Goal: Information Seeking & Learning: Learn about a topic

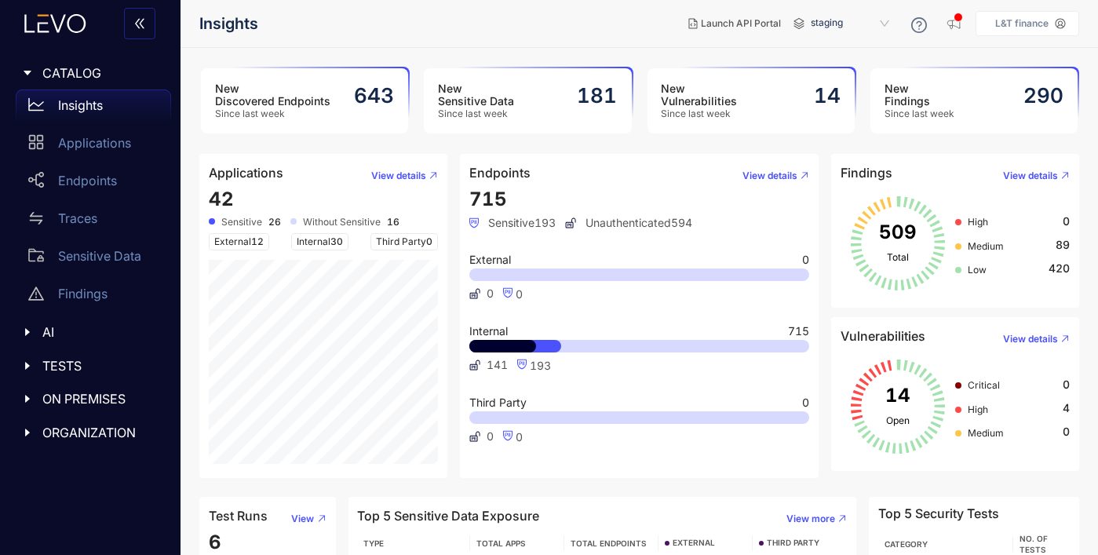
click at [522, 104] on div "New Sensitive Data Since last week 181" at bounding box center [527, 100] width 207 height 65
click at [771, 167] on button "View details" at bounding box center [769, 175] width 79 height 25
click at [981, 407] on span "High" at bounding box center [978, 409] width 20 height 12
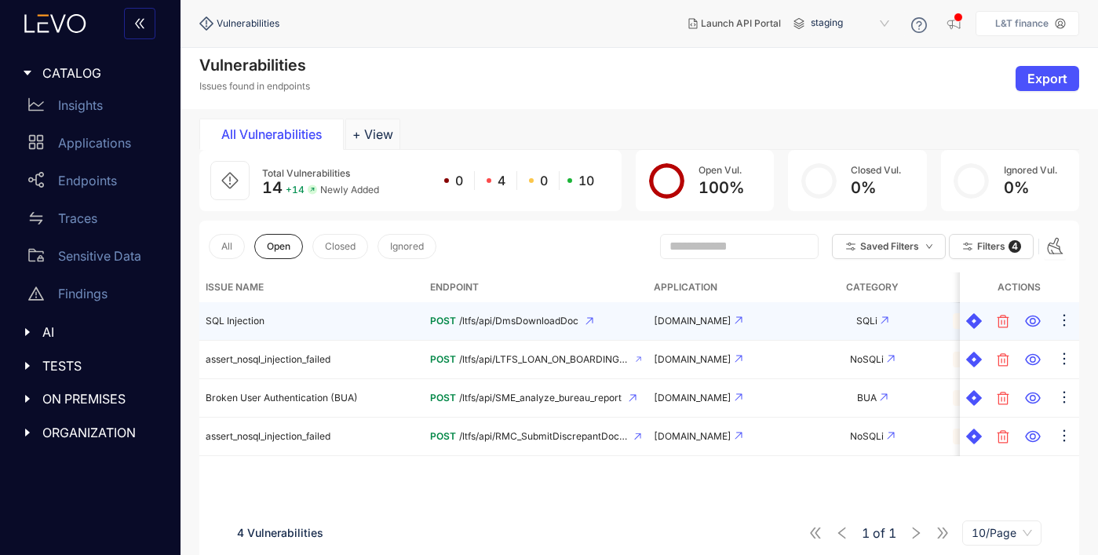
click at [274, 322] on td "SQL Injection" at bounding box center [311, 321] width 224 height 38
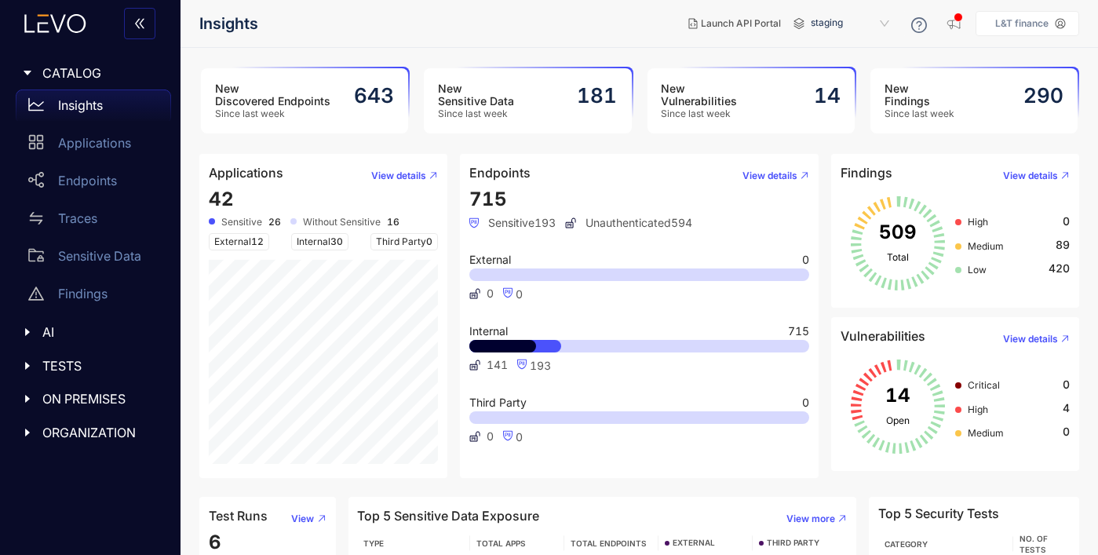
click at [495, 200] on span "715" at bounding box center [488, 199] width 38 height 23
click at [552, 199] on div "715 Sensitive 193 Unauthenticated 594 External 0 0 0 Internal 715 141 193 Third…" at bounding box center [639, 328] width 341 height 280
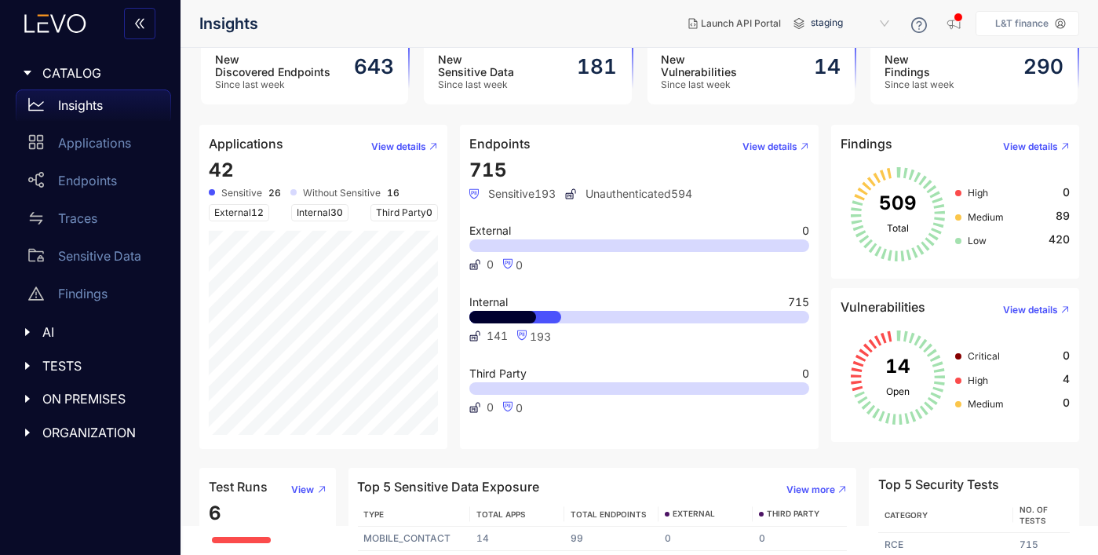
scroll to position [24, 0]
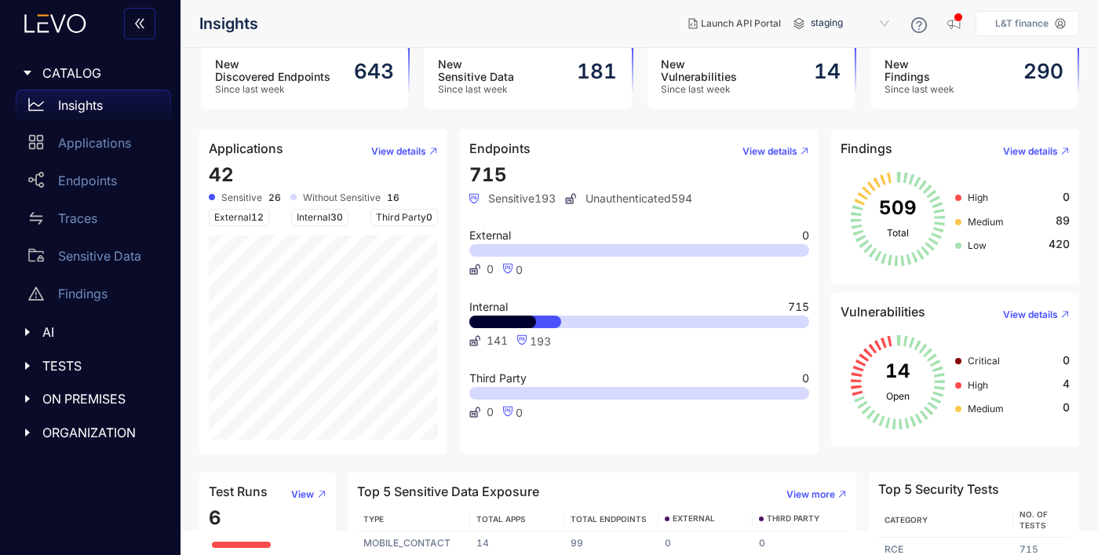
click at [986, 381] on span "High" at bounding box center [978, 385] width 20 height 12
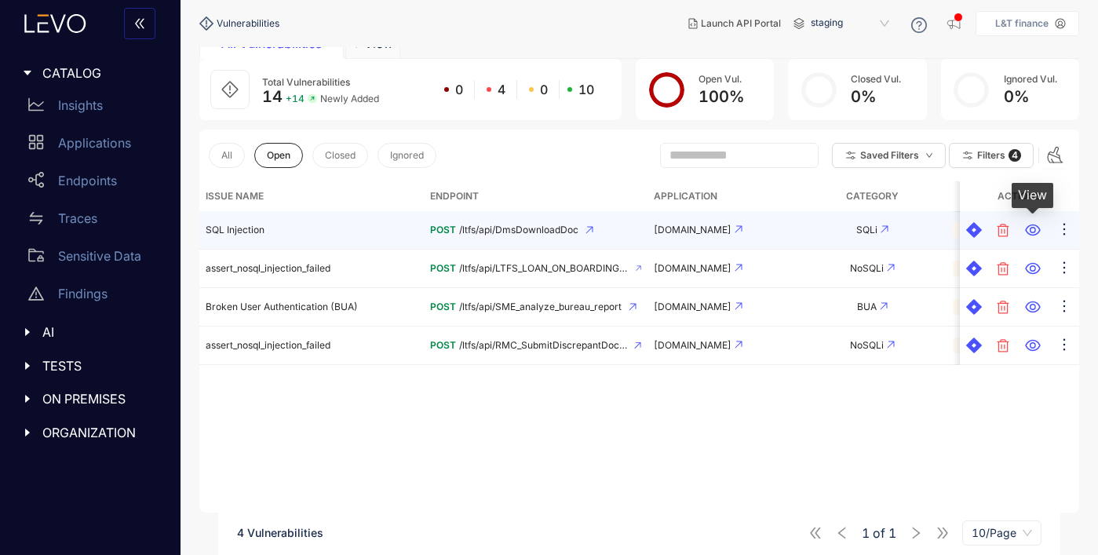
click at [1038, 232] on icon at bounding box center [1032, 230] width 15 height 12
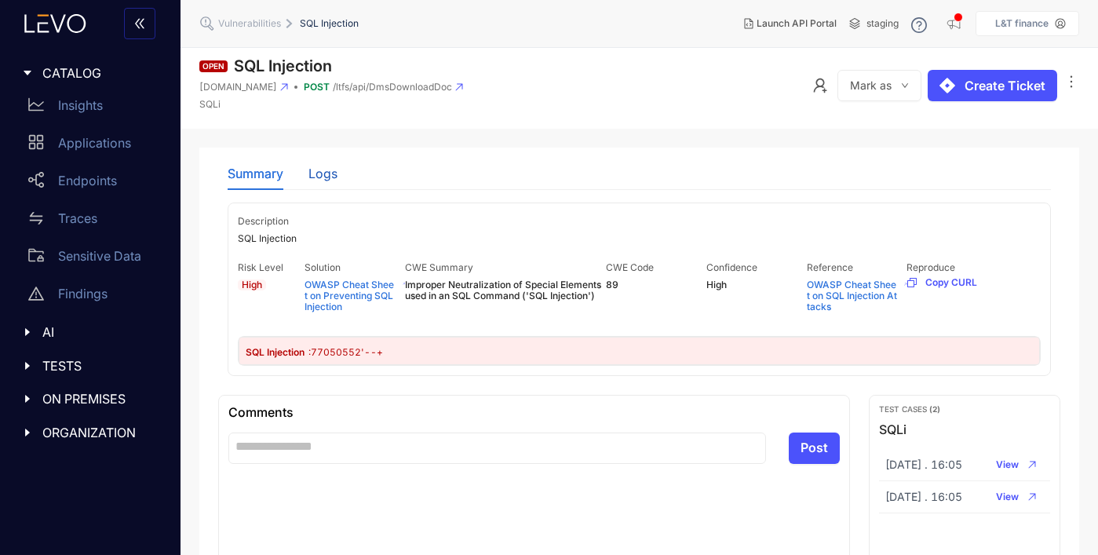
click at [319, 170] on div "Logs" at bounding box center [322, 173] width 29 height 14
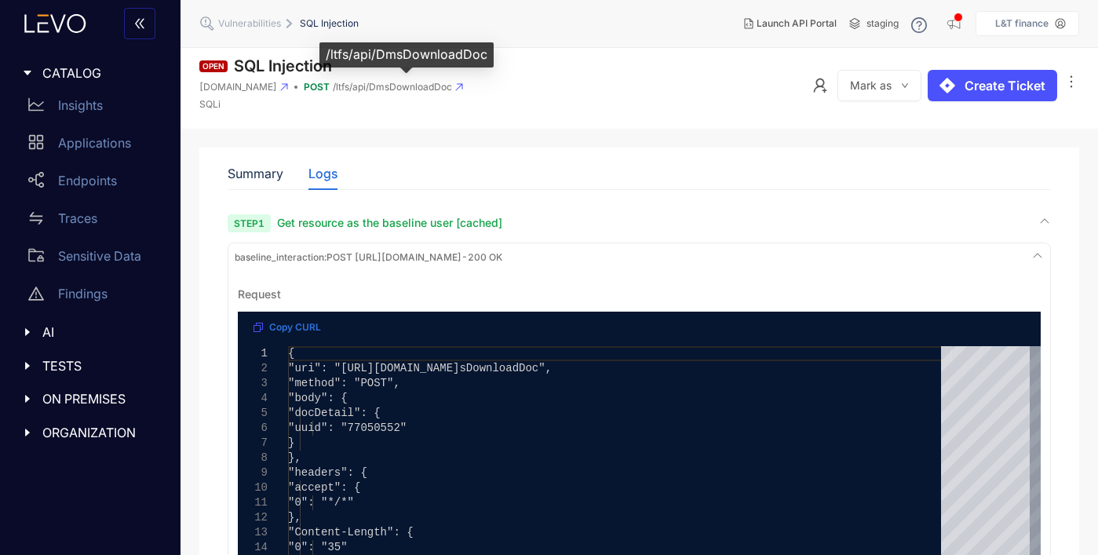
type textarea "**********"
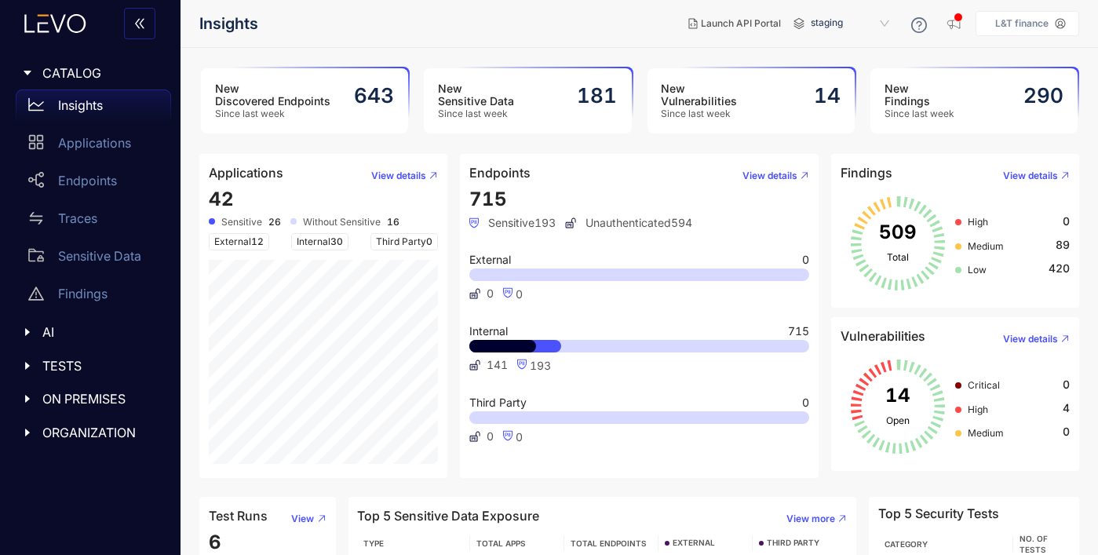
click at [670, 223] on span "Unauthenticated 594" at bounding box center [628, 223] width 127 height 13
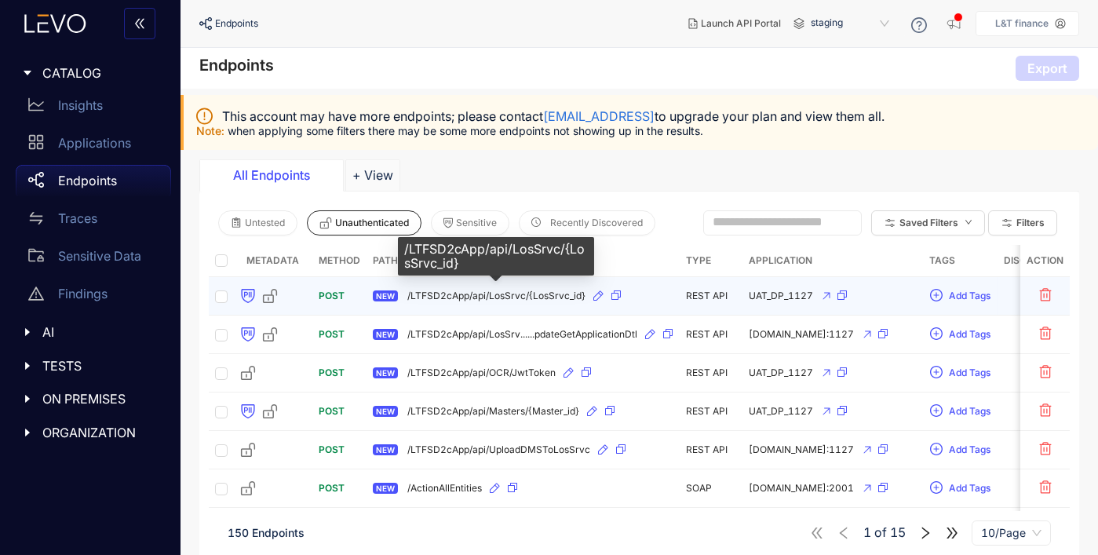
click at [454, 296] on span "/LTFSD2cApp/api/LosSrvc/{LosSrvc_id}" at bounding box center [496, 295] width 178 height 11
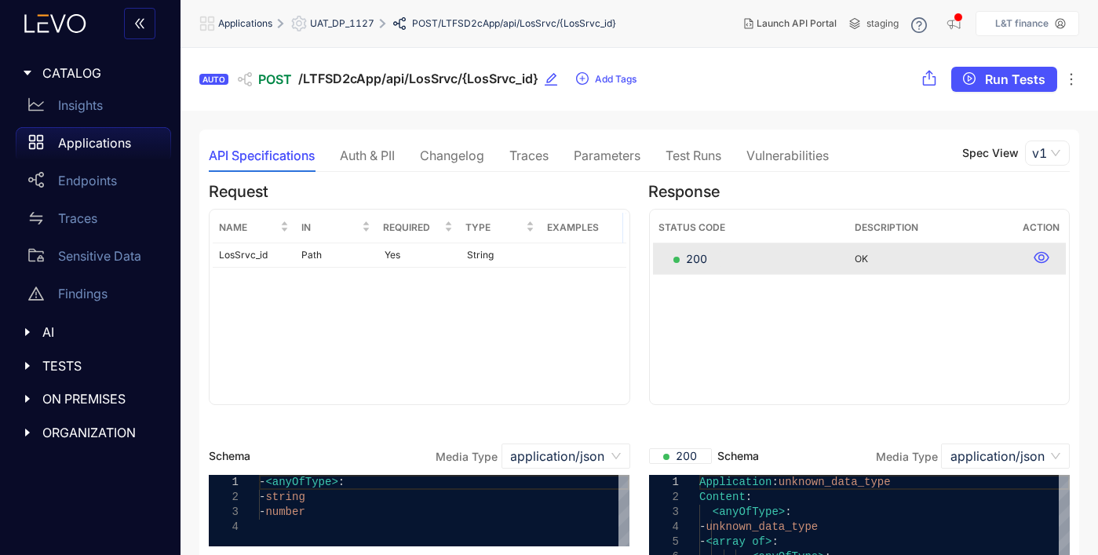
click at [70, 73] on span "CATALOG" at bounding box center [100, 73] width 116 height 14
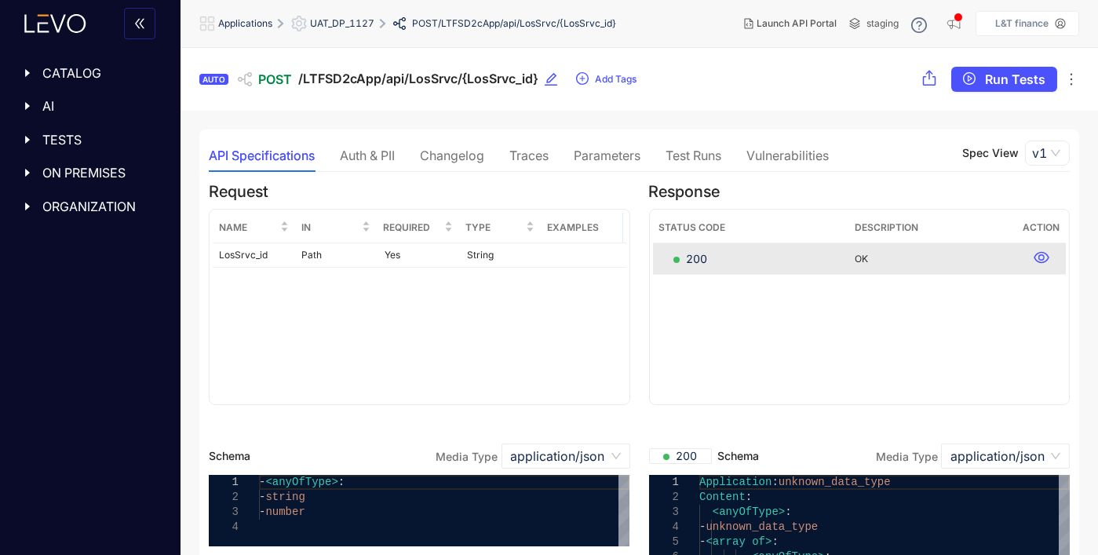
click at [54, 34] on div at bounding box center [84, 23] width 168 height 47
click at [42, 68] on span "CATALOG" at bounding box center [100, 73] width 116 height 14
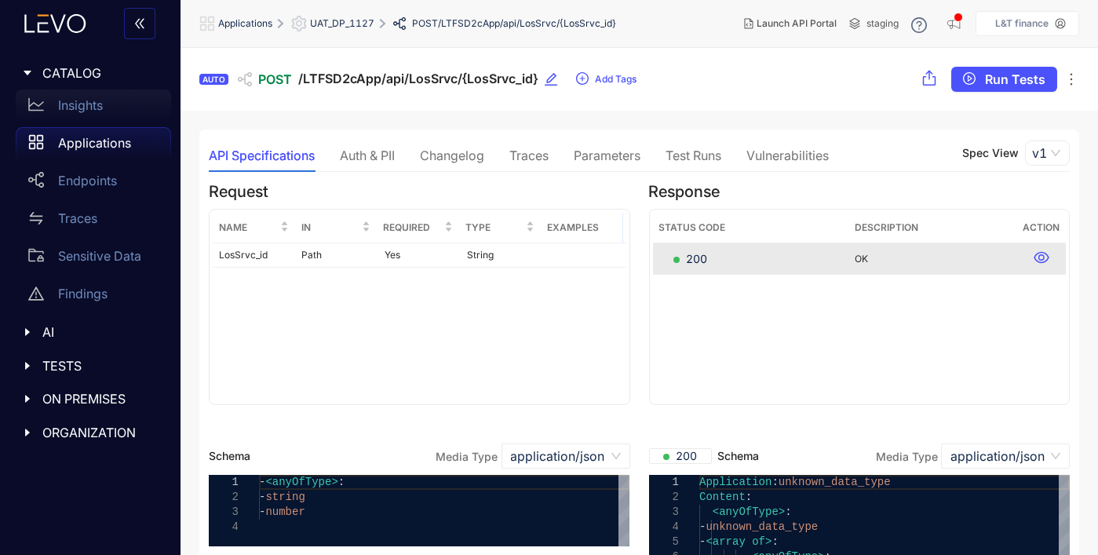
click at [84, 104] on p "Insights" at bounding box center [80, 105] width 45 height 14
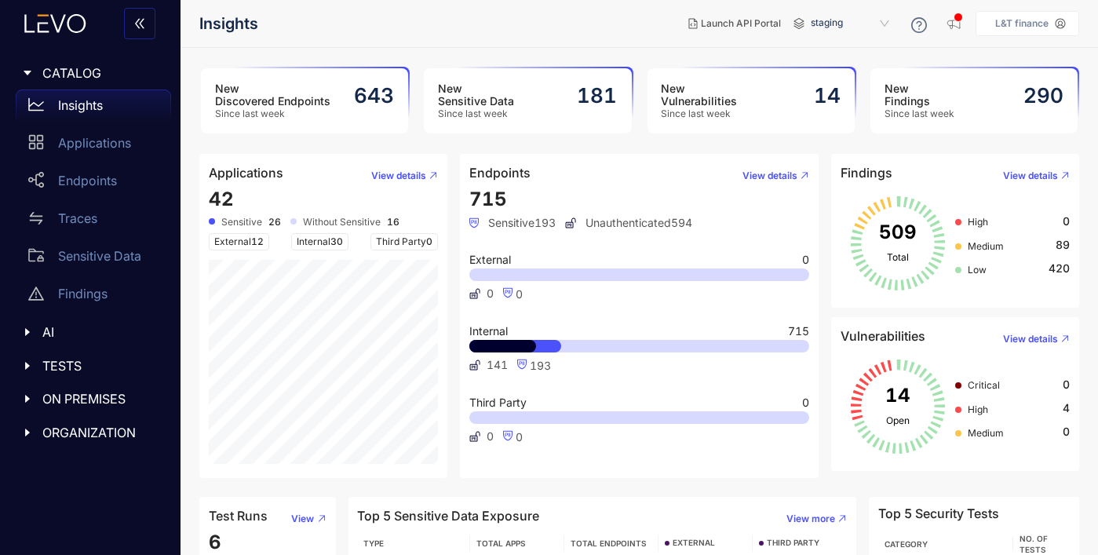
click at [477, 258] on span "External" at bounding box center [490, 259] width 42 height 11
click at [538, 294] on div "0 0" at bounding box center [639, 293] width 341 height 13
drag, startPoint x: 538, startPoint y: 294, endPoint x: 471, endPoint y: 177, distance: 134.4
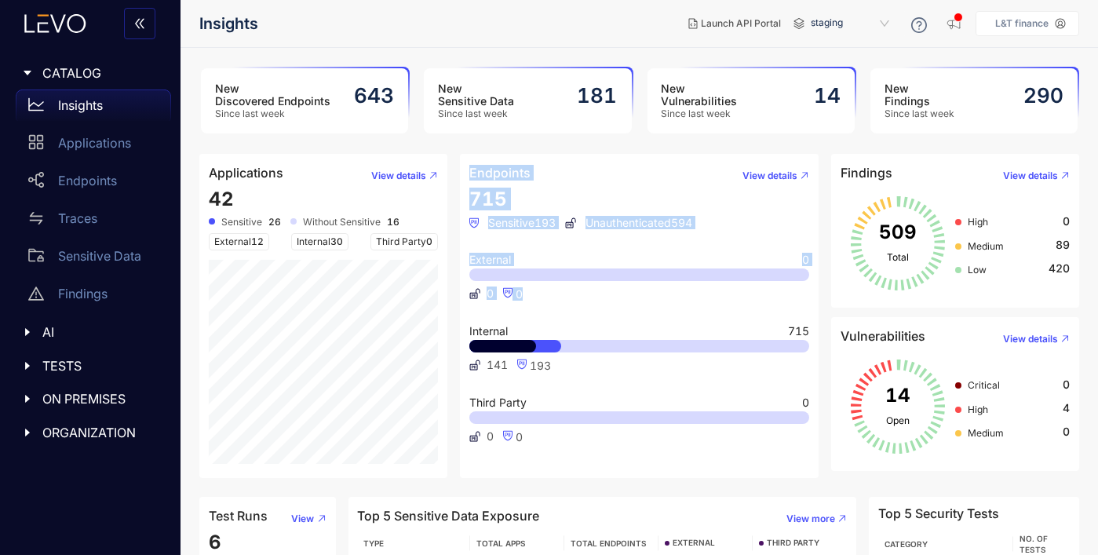
click at [471, 177] on article "Endpoints View details 715 Sensitive 193 Unauthenticated 594 External 0 0 0 Int…" at bounding box center [640, 316] width 360 height 324
click at [543, 171] on header "Endpoints View details" at bounding box center [639, 175] width 341 height 25
